Goal: Task Accomplishment & Management: Use online tool/utility

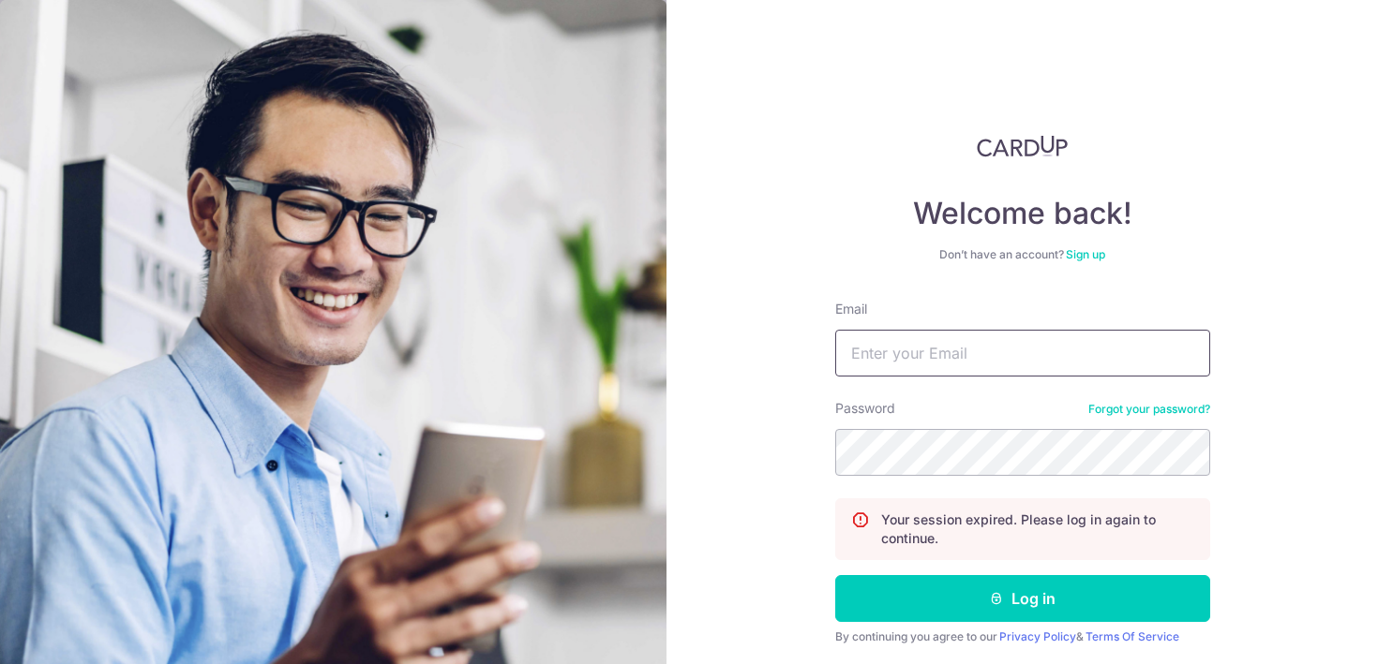
type input "[EMAIL_ADDRESS][DOMAIN_NAME]"
click at [939, 638] on div "By continuing you agree to our Privacy Policy & Terms Of Service" at bounding box center [1022, 637] width 375 height 15
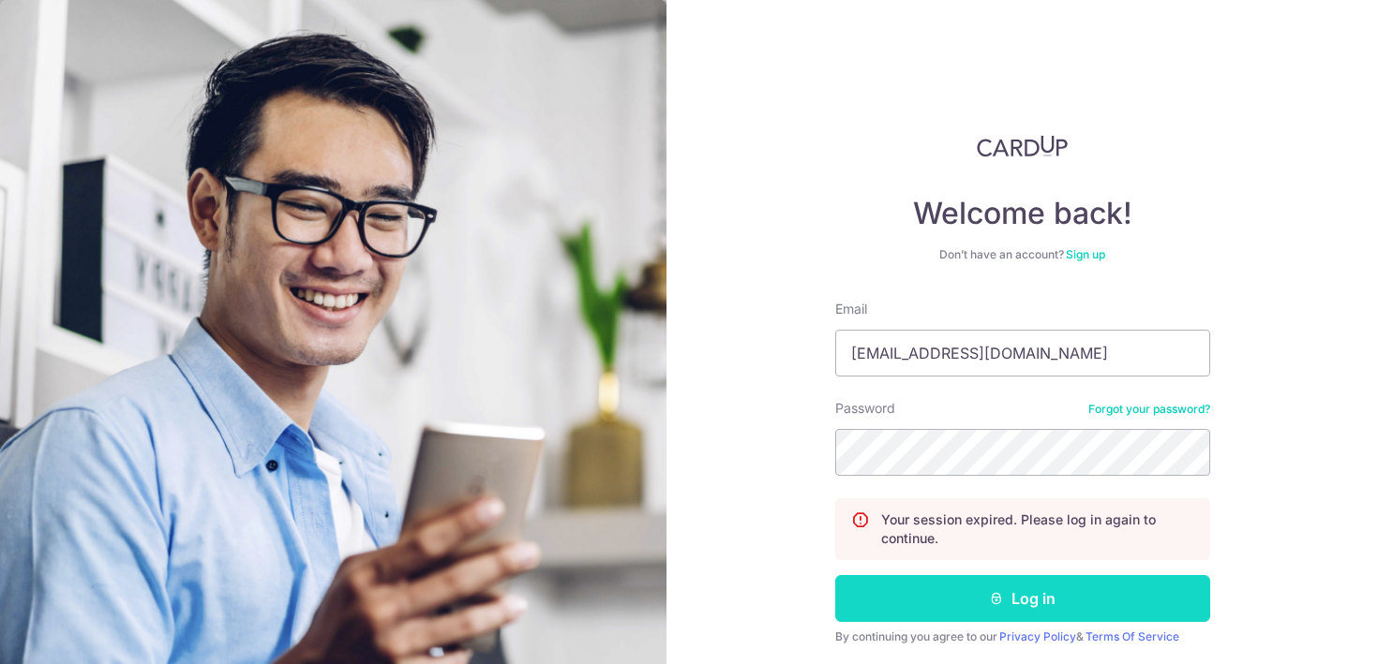
click at [939, 593] on button "Log in" at bounding box center [1022, 598] width 375 height 47
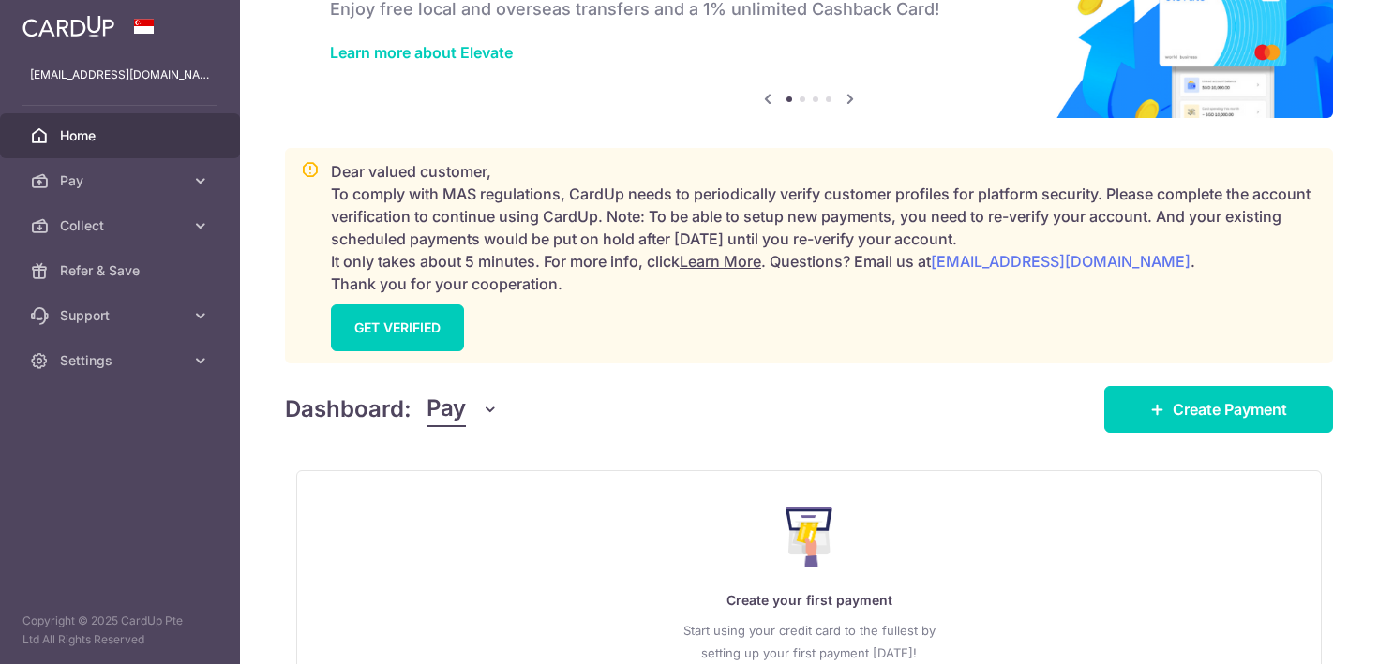
scroll to position [137, 0]
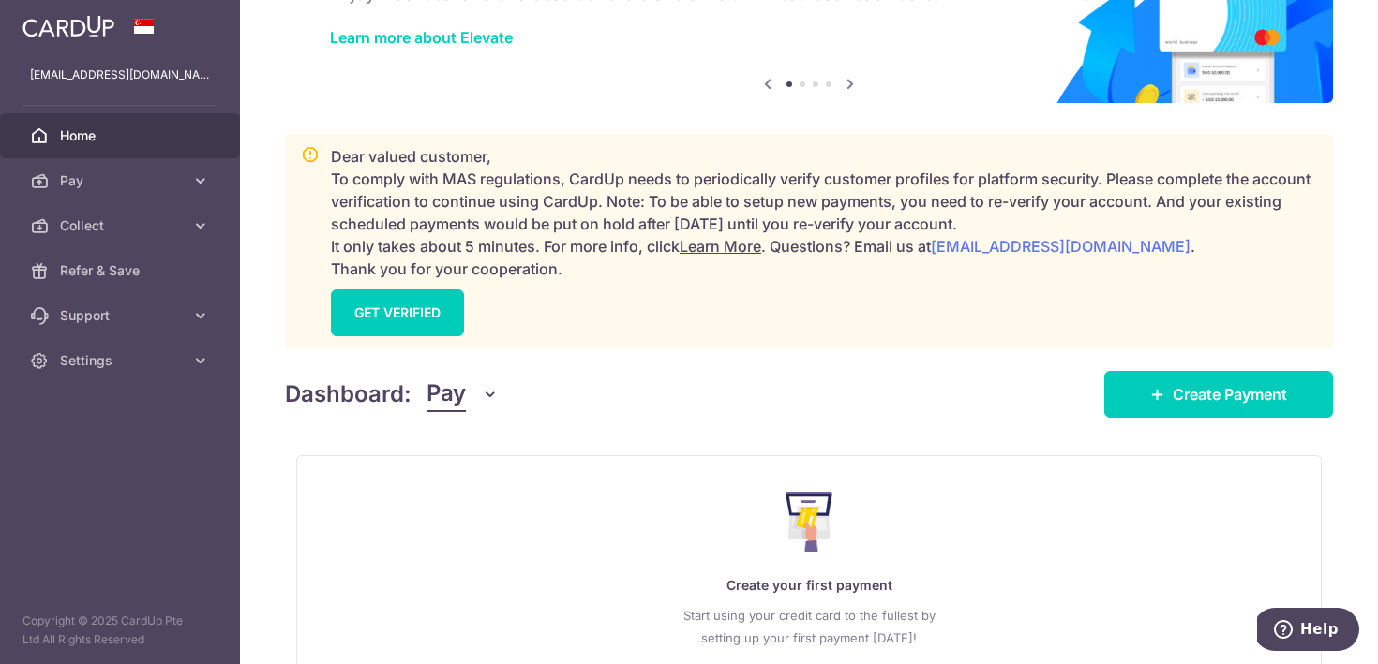
click at [455, 402] on span "Pay" at bounding box center [445, 395] width 39 height 36
click at [498, 478] on link "Collect" at bounding box center [524, 492] width 195 height 45
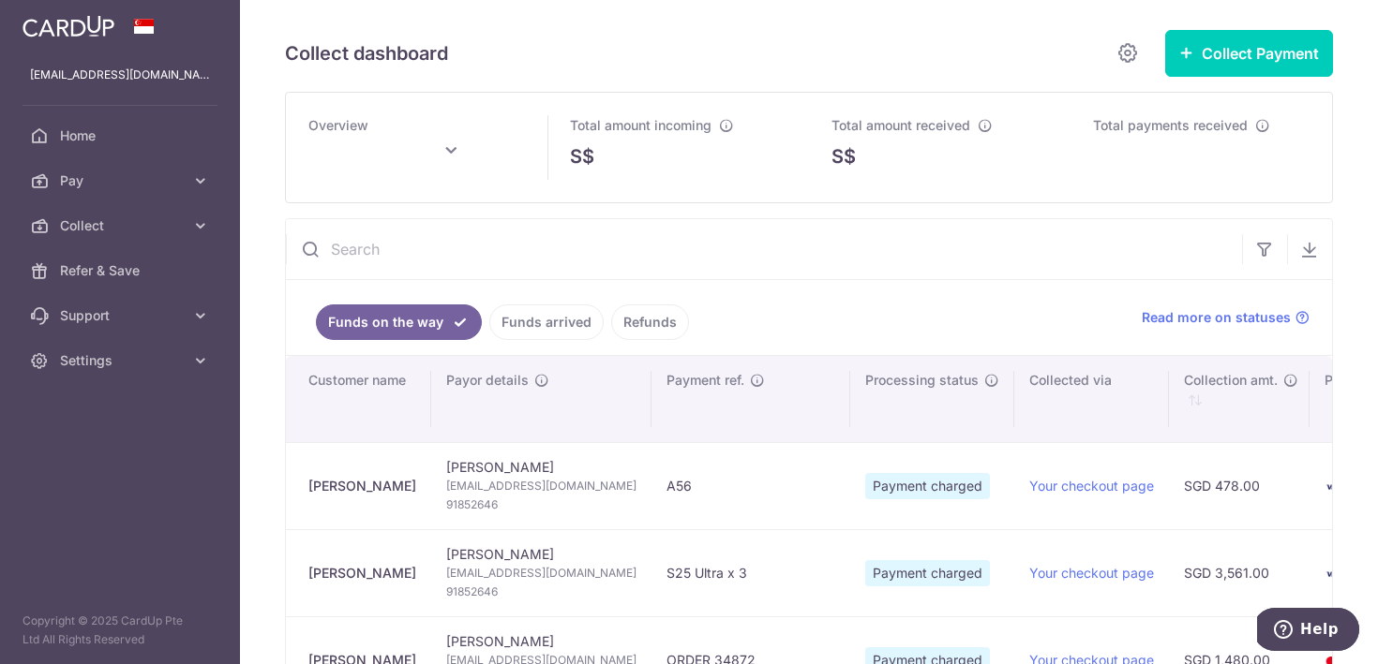
scroll to position [27, 0]
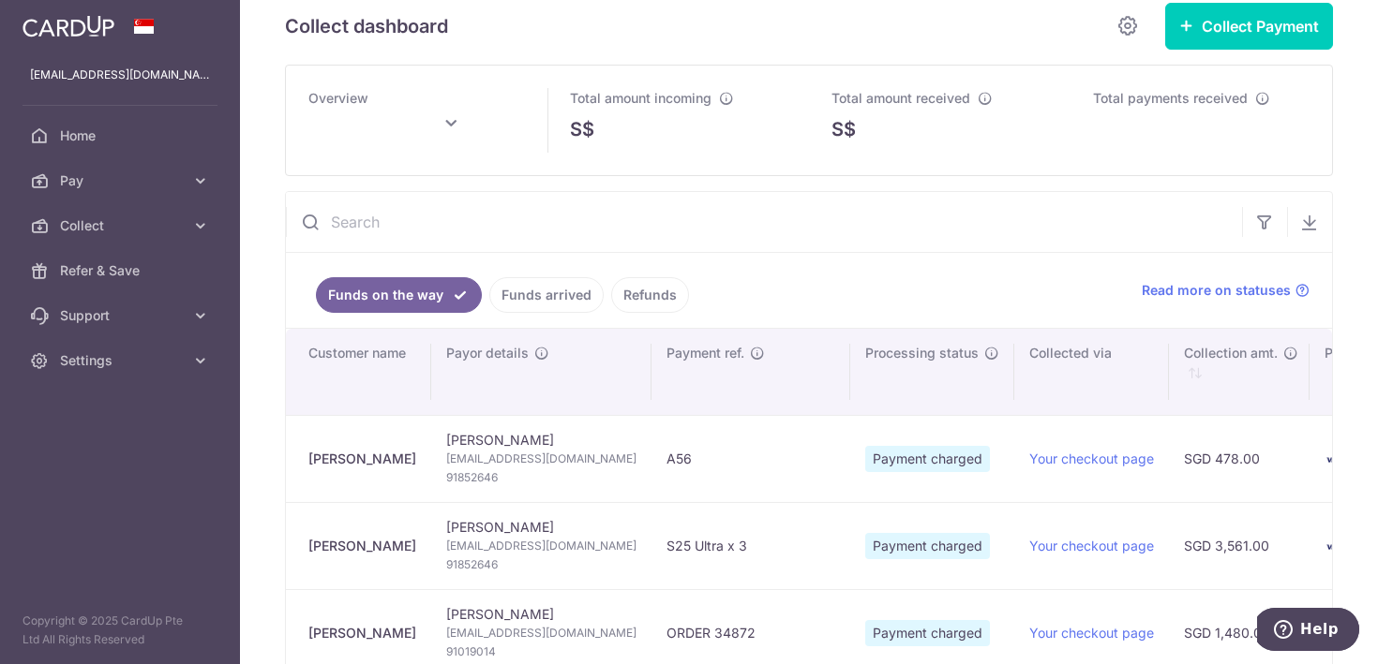
type input "[DATE]"
